Goal: Navigation & Orientation: Find specific page/section

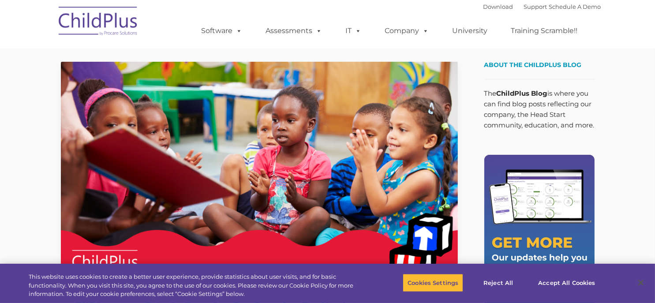
type input ""
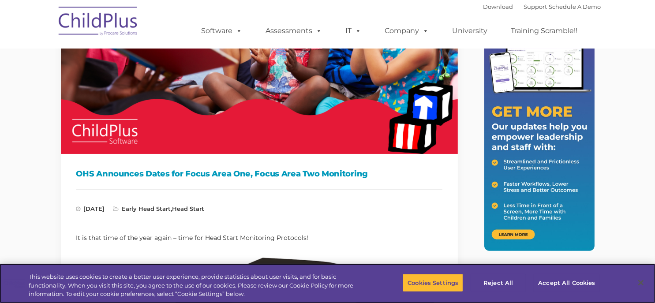
scroll to position [132, 0]
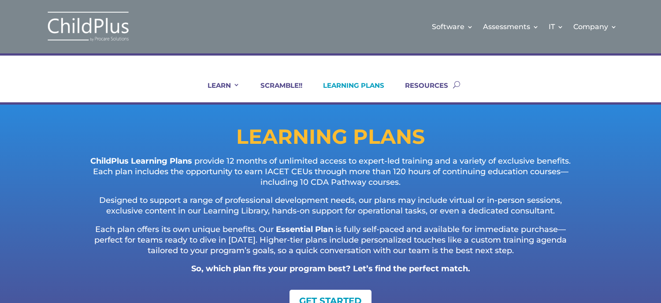
click at [343, 83] on link "LEARNING PLANS" at bounding box center [348, 91] width 72 height 21
click at [429, 88] on link "RESOURCES" at bounding box center [421, 91] width 54 height 21
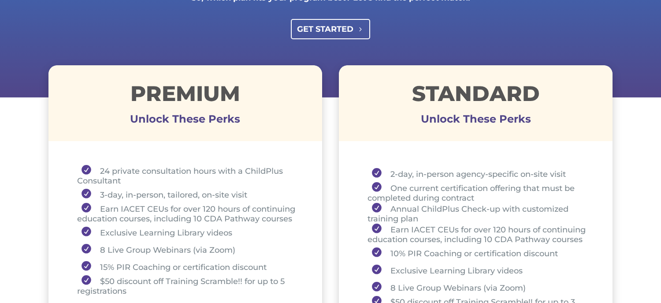
scroll to position [281, 0]
